Goal: Check status

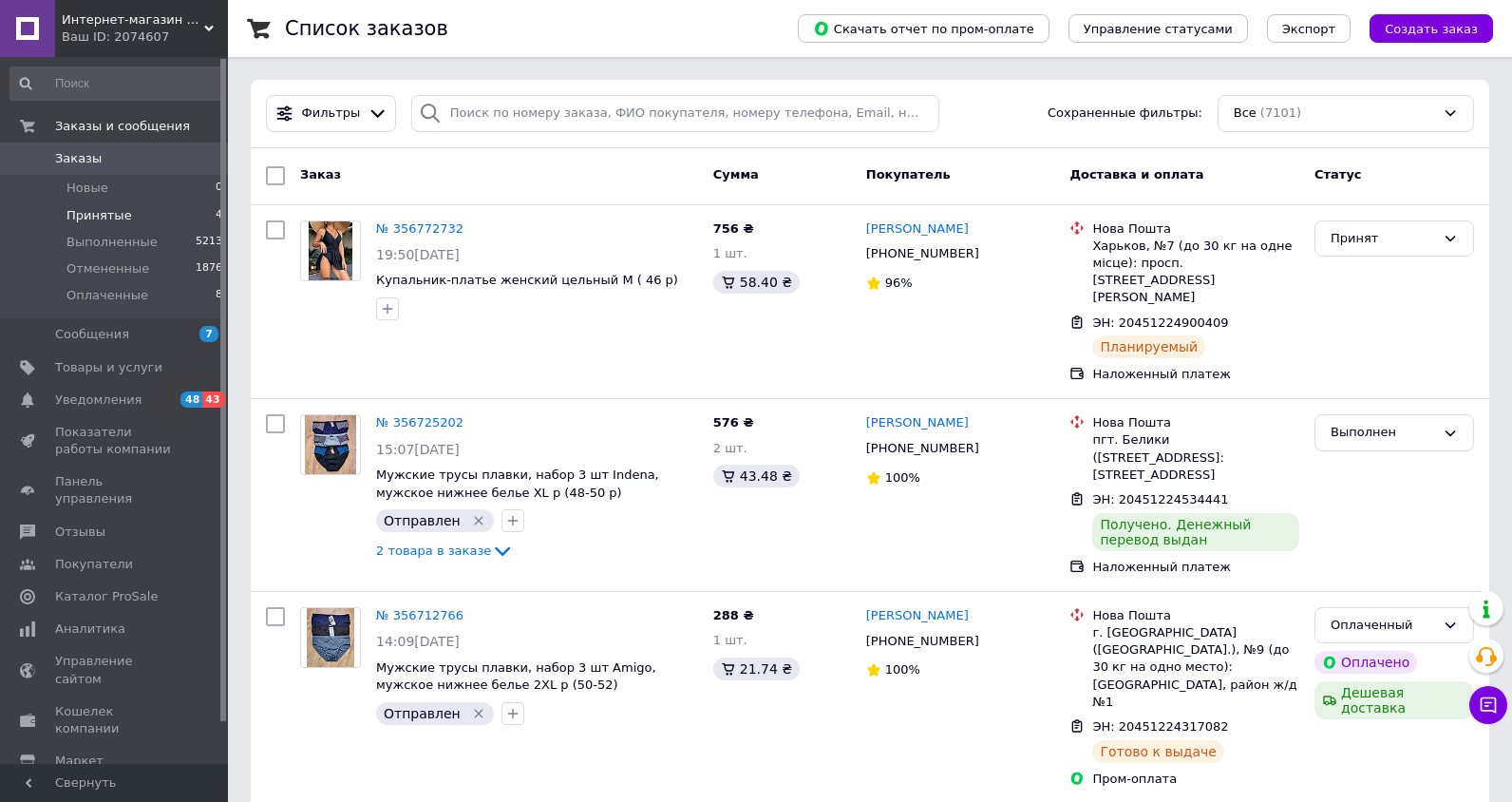
click at [105, 212] on span "Принятые" at bounding box center [99, 215] width 65 height 17
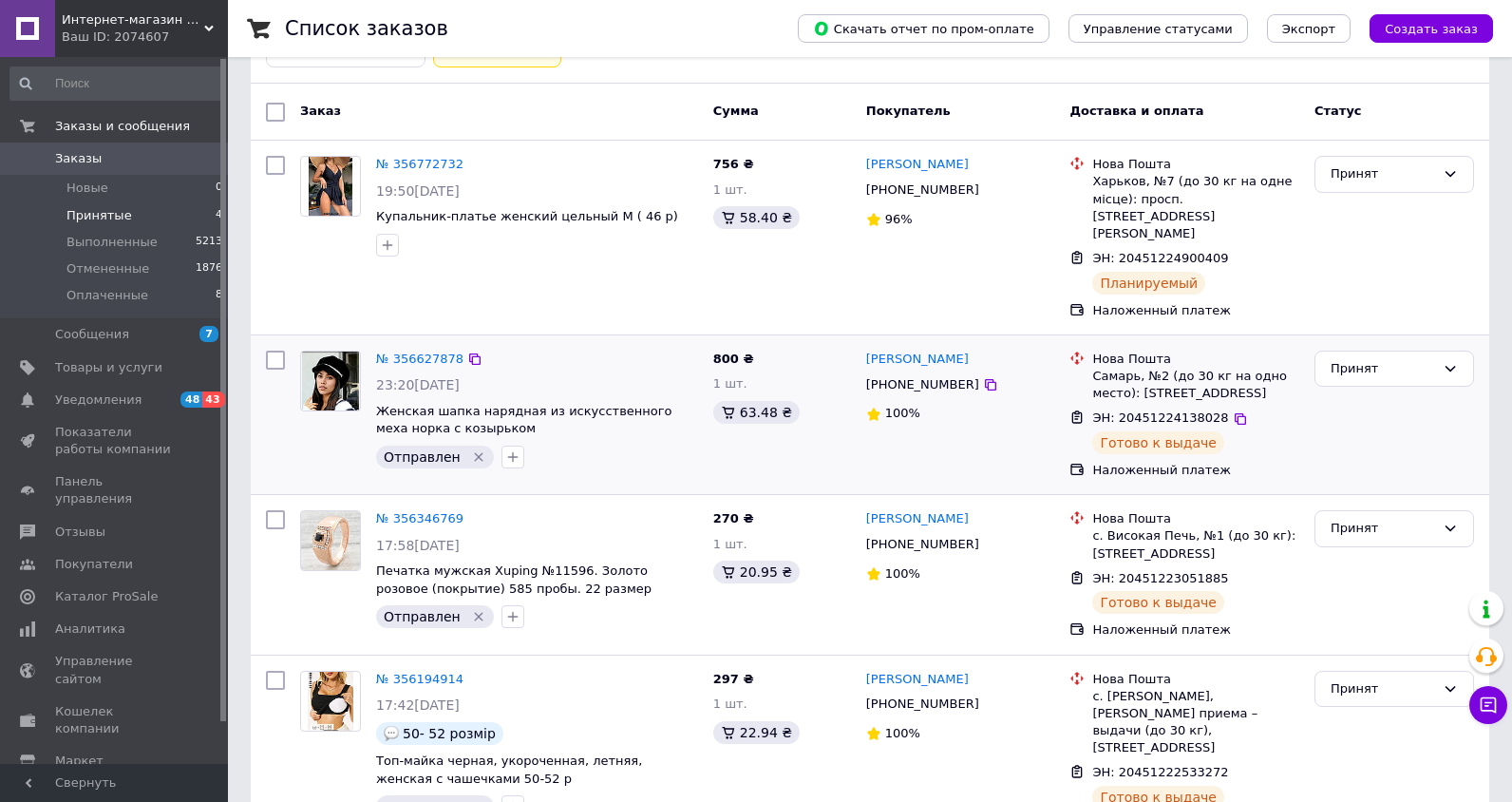
scroll to position [152, 0]
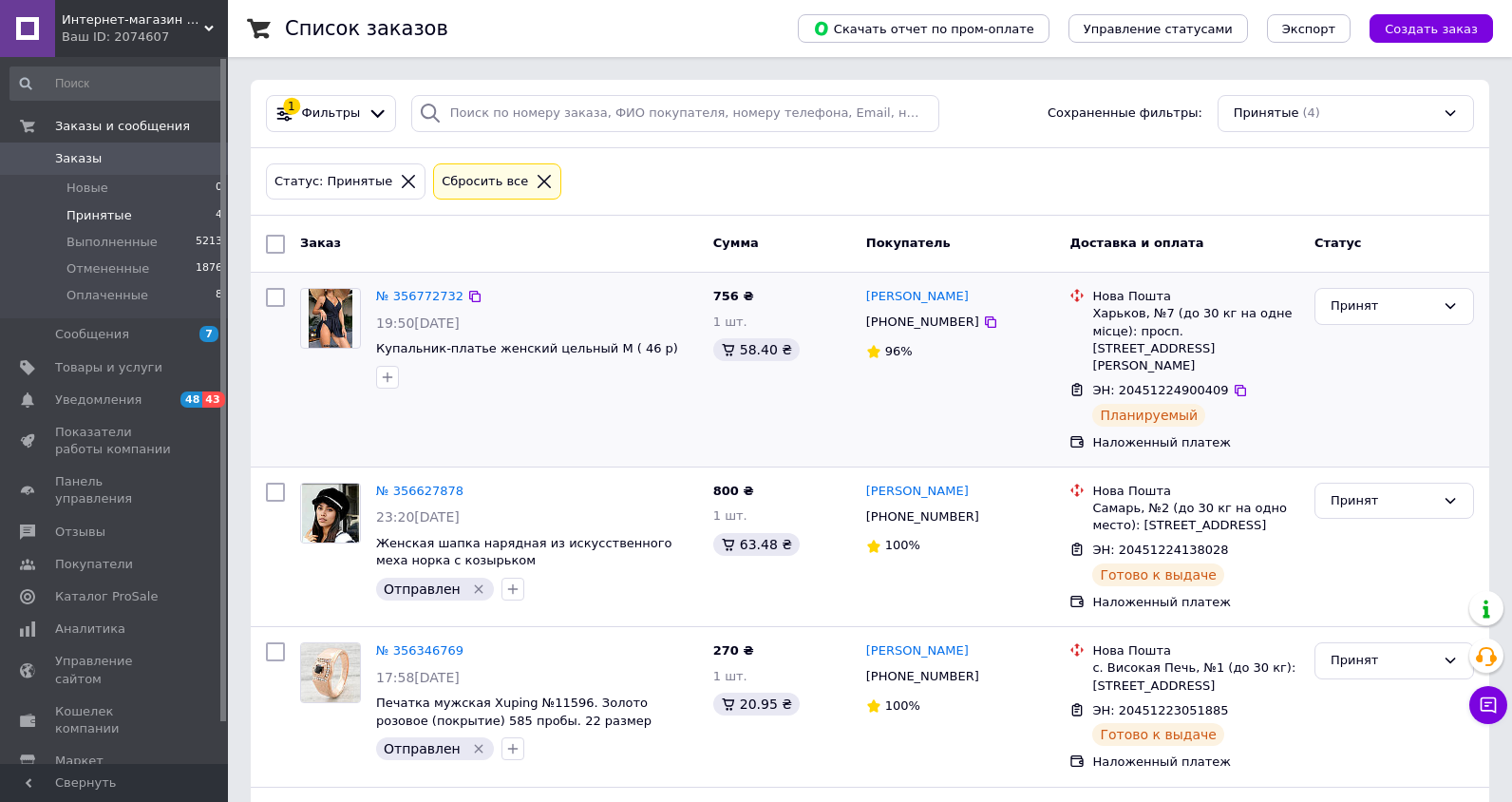
click at [1005, 405] on div "Ліана Біланович +380682628259 96%" at bounding box center [960, 370] width 204 height 178
